Goal: Check status: Check status

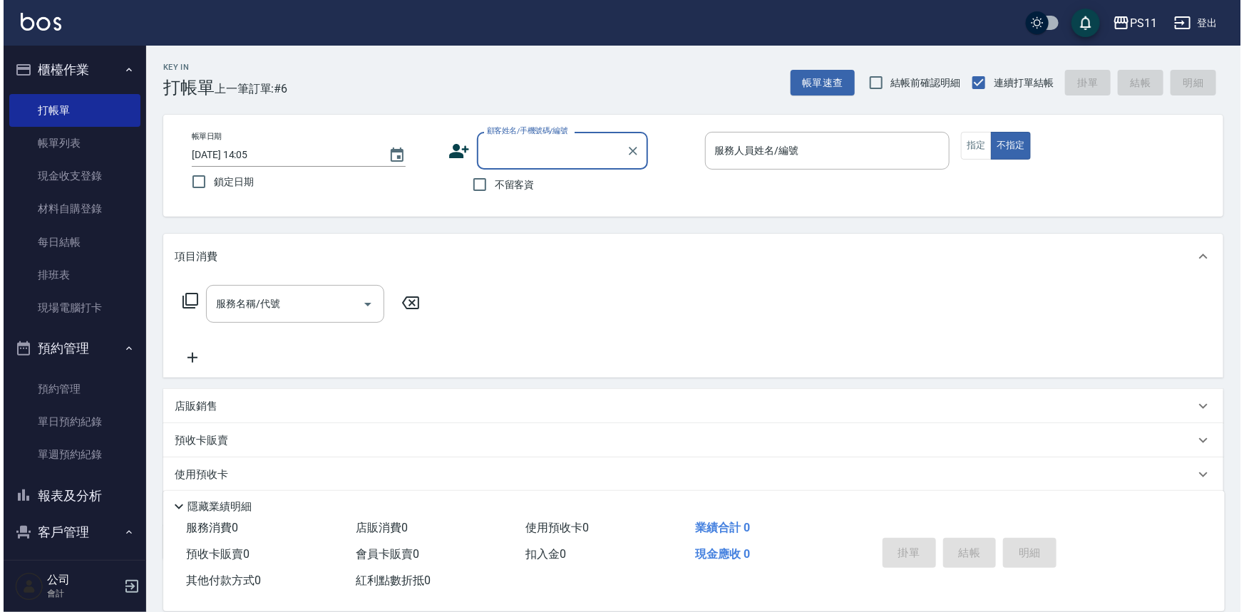
scroll to position [43, 0]
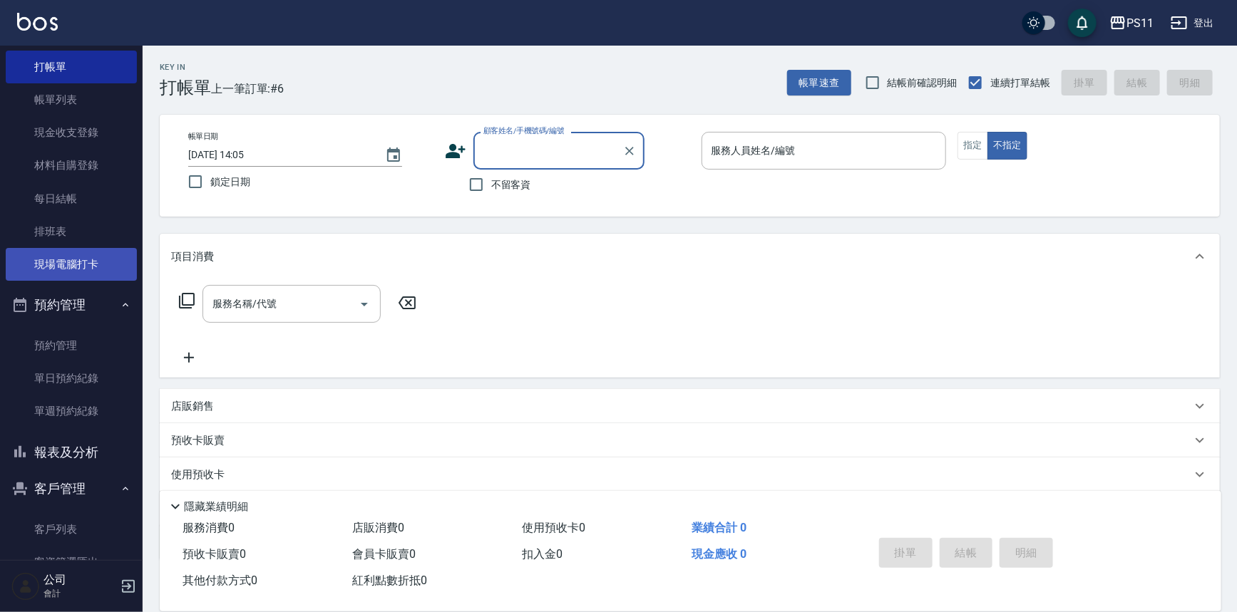
click at [108, 275] on link "現場電腦打卡" at bounding box center [71, 264] width 131 height 33
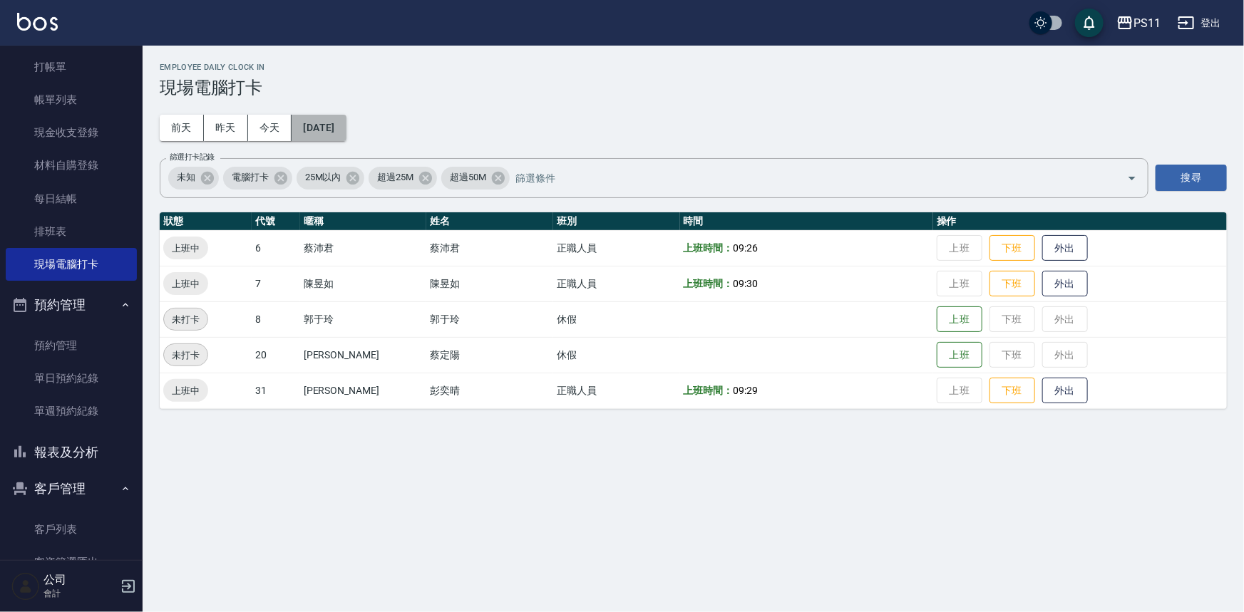
click at [346, 132] on button "[DATE]" at bounding box center [319, 128] width 54 height 26
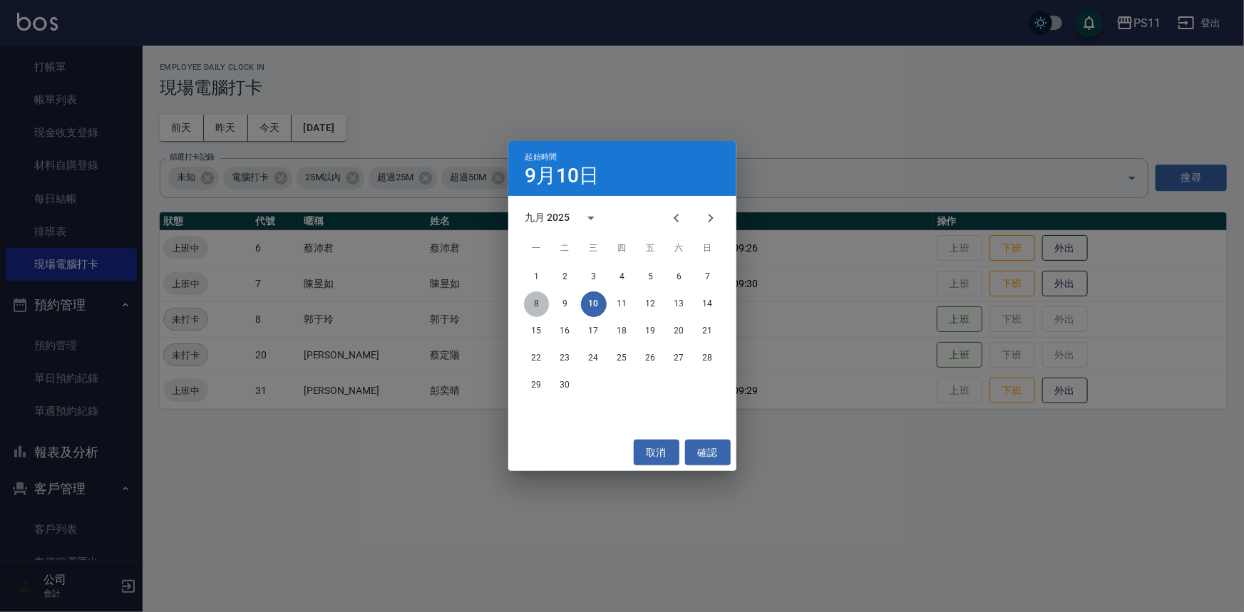
click at [543, 305] on button "8" at bounding box center [537, 305] width 26 height 26
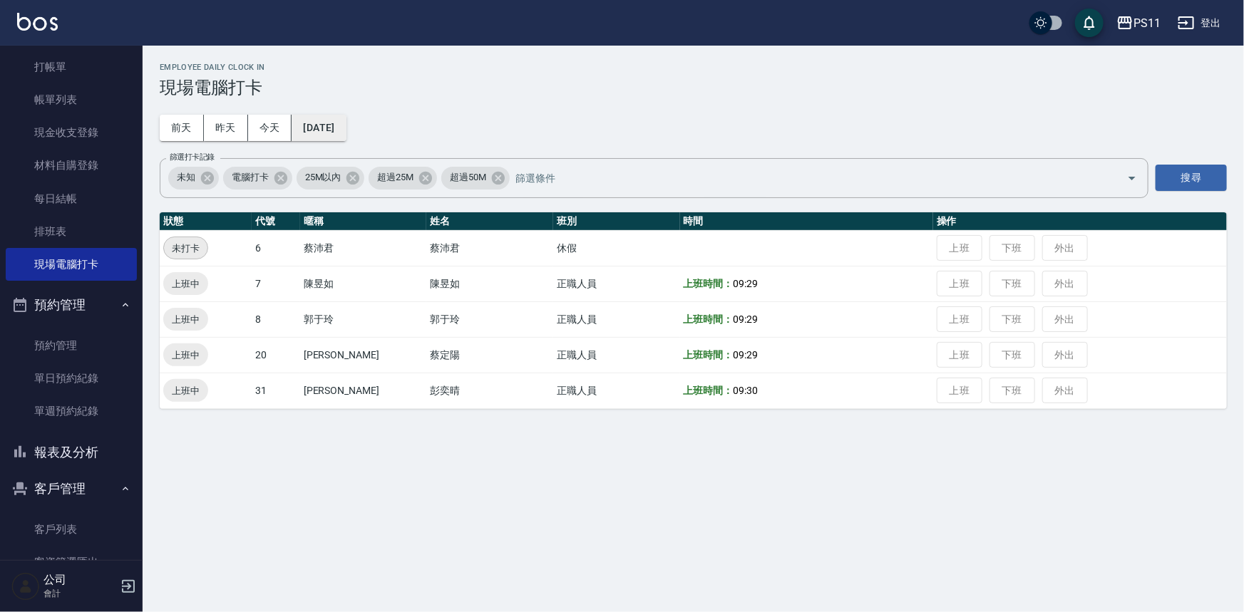
click at [341, 128] on button "[DATE]" at bounding box center [319, 128] width 54 height 26
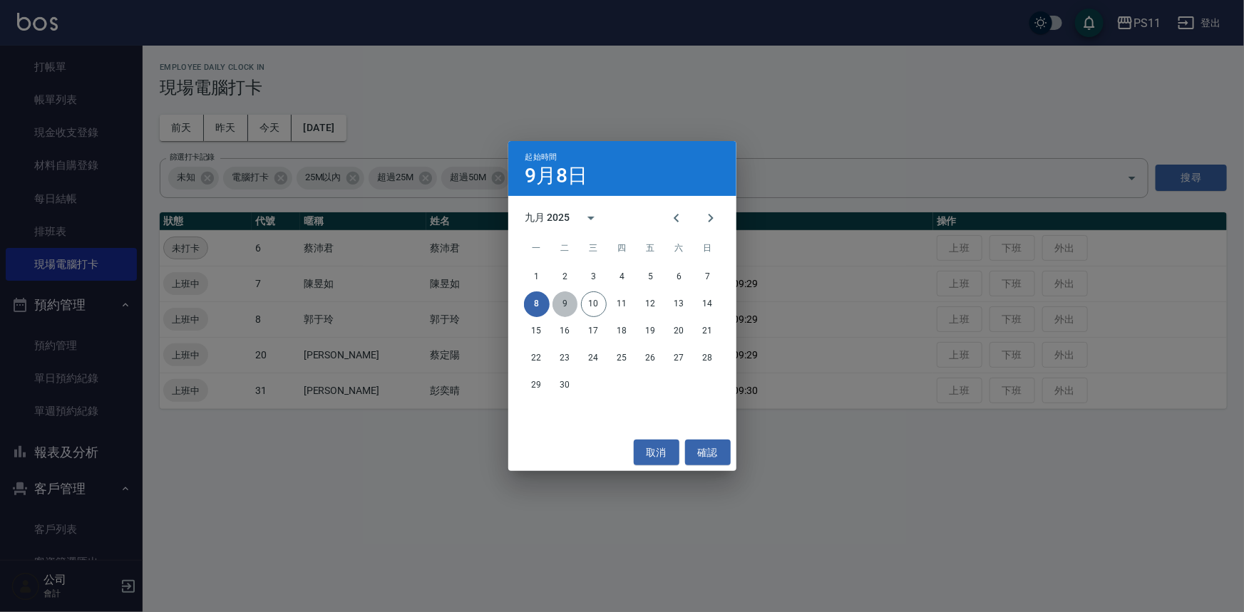
click at [569, 303] on button "9" at bounding box center [565, 305] width 26 height 26
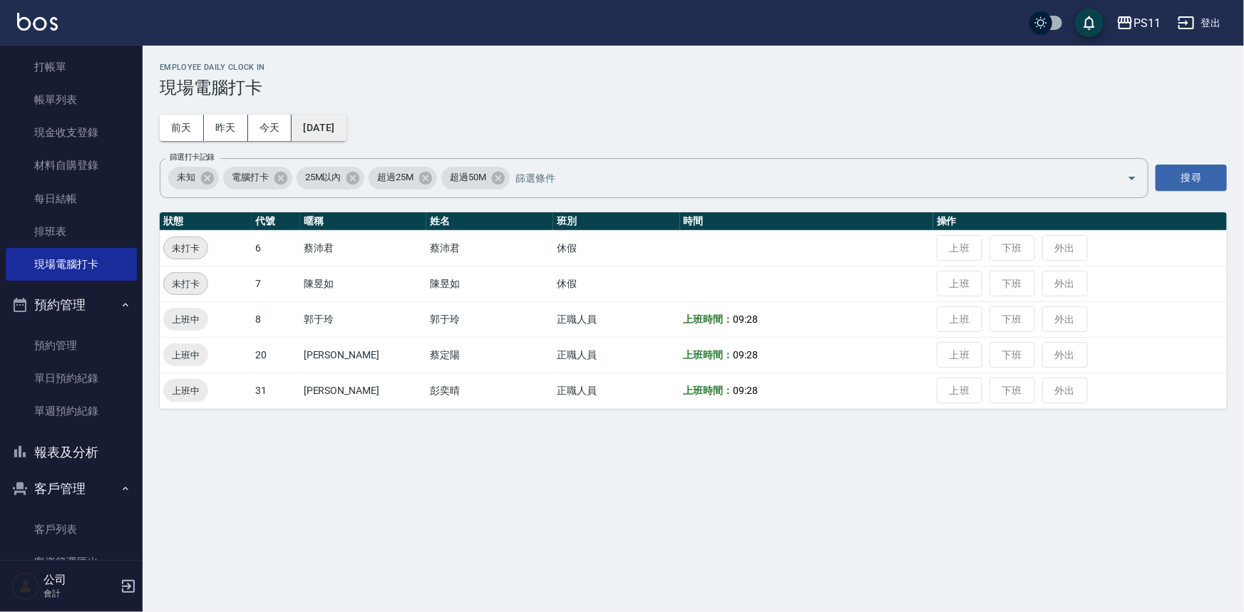
click at [329, 127] on button "[DATE]" at bounding box center [319, 128] width 54 height 26
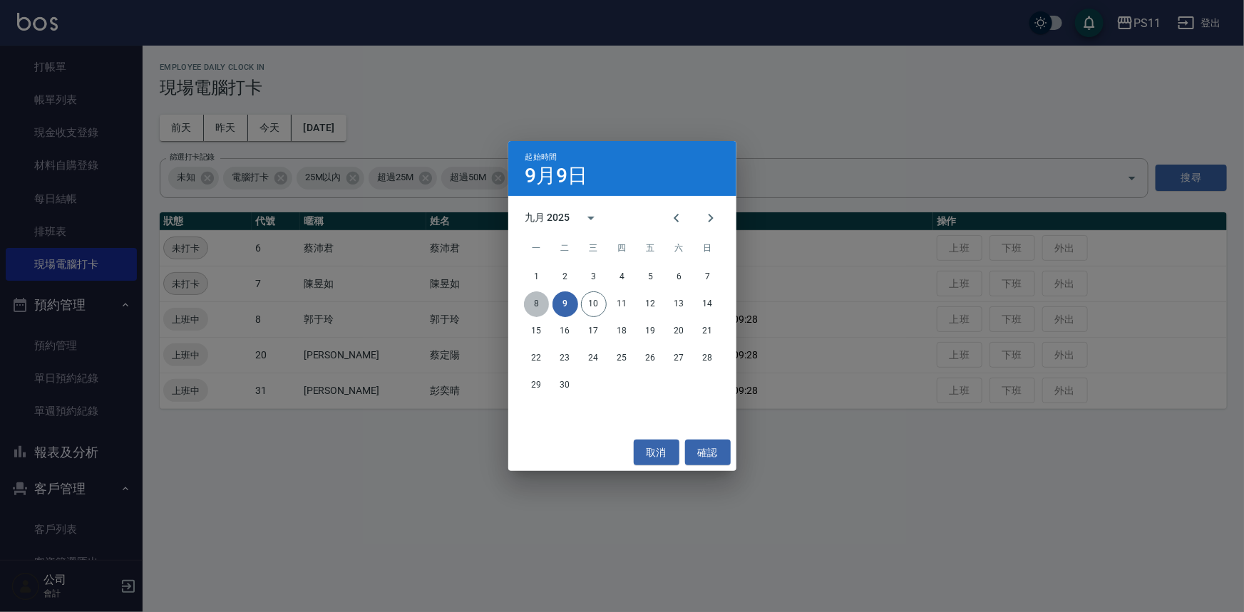
click at [542, 305] on button "8" at bounding box center [537, 305] width 26 height 26
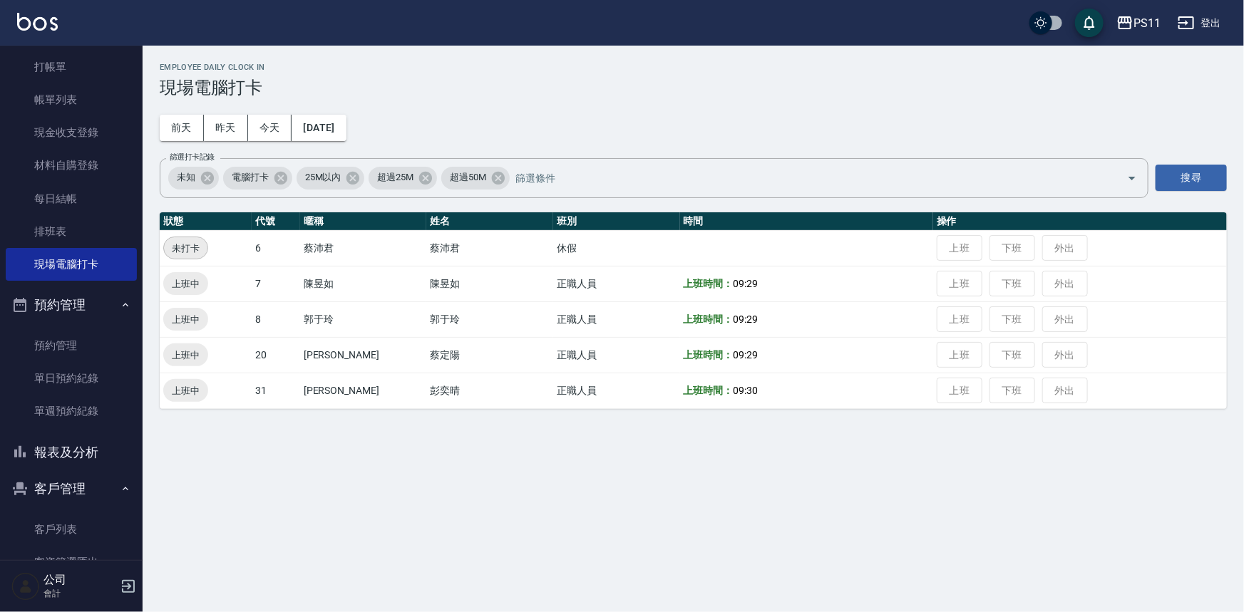
click at [562, 489] on div "Employee Daily Clock In 現場電腦打卡 [DATE] [DATE] [DATE] [DATE] 篩選打卡記錄 未知 電腦打卡 25M以內…" at bounding box center [622, 306] width 1244 height 612
